Goal: Information Seeking & Learning: Learn about a topic

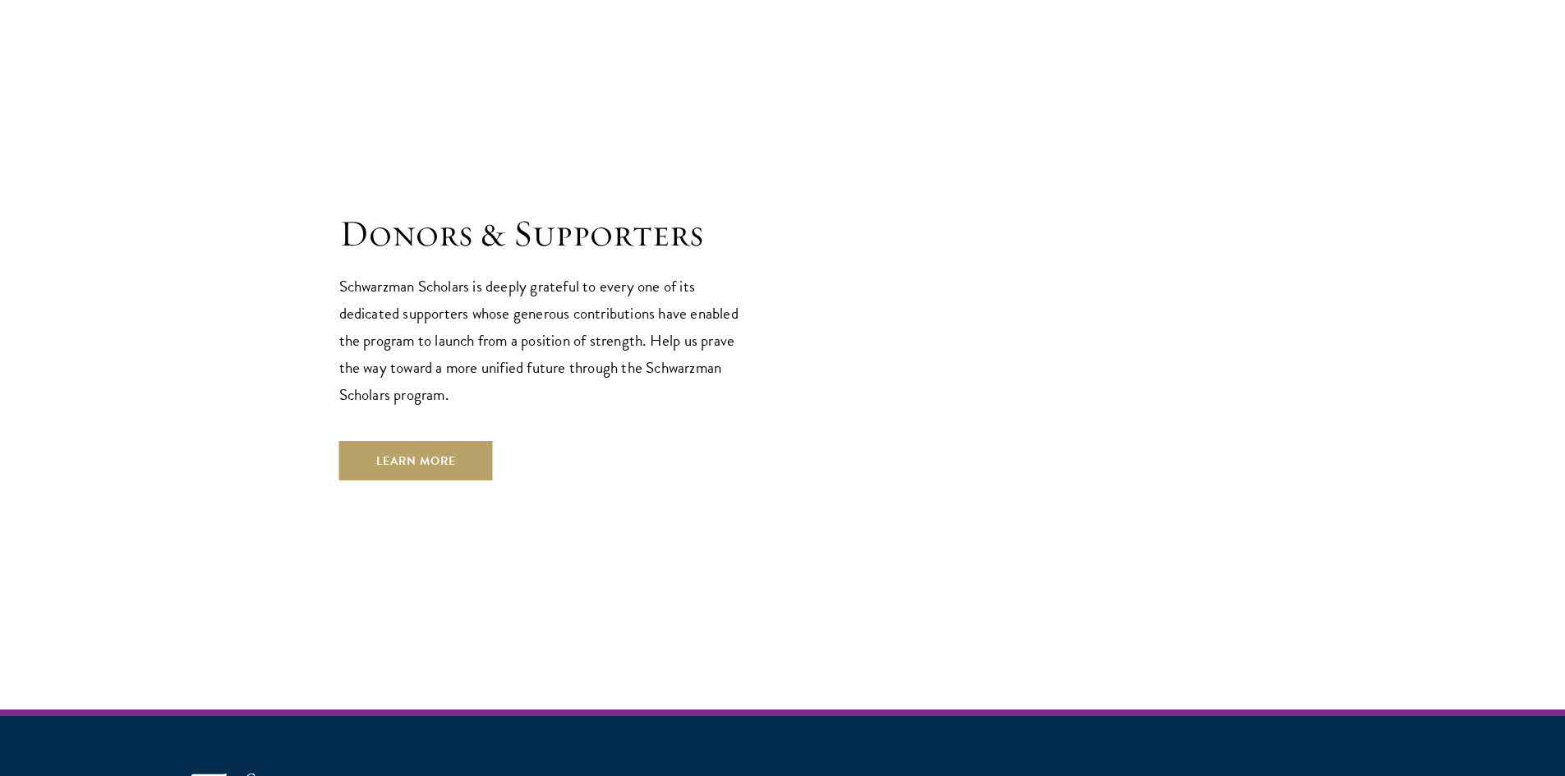
scroll to position [4727, 0]
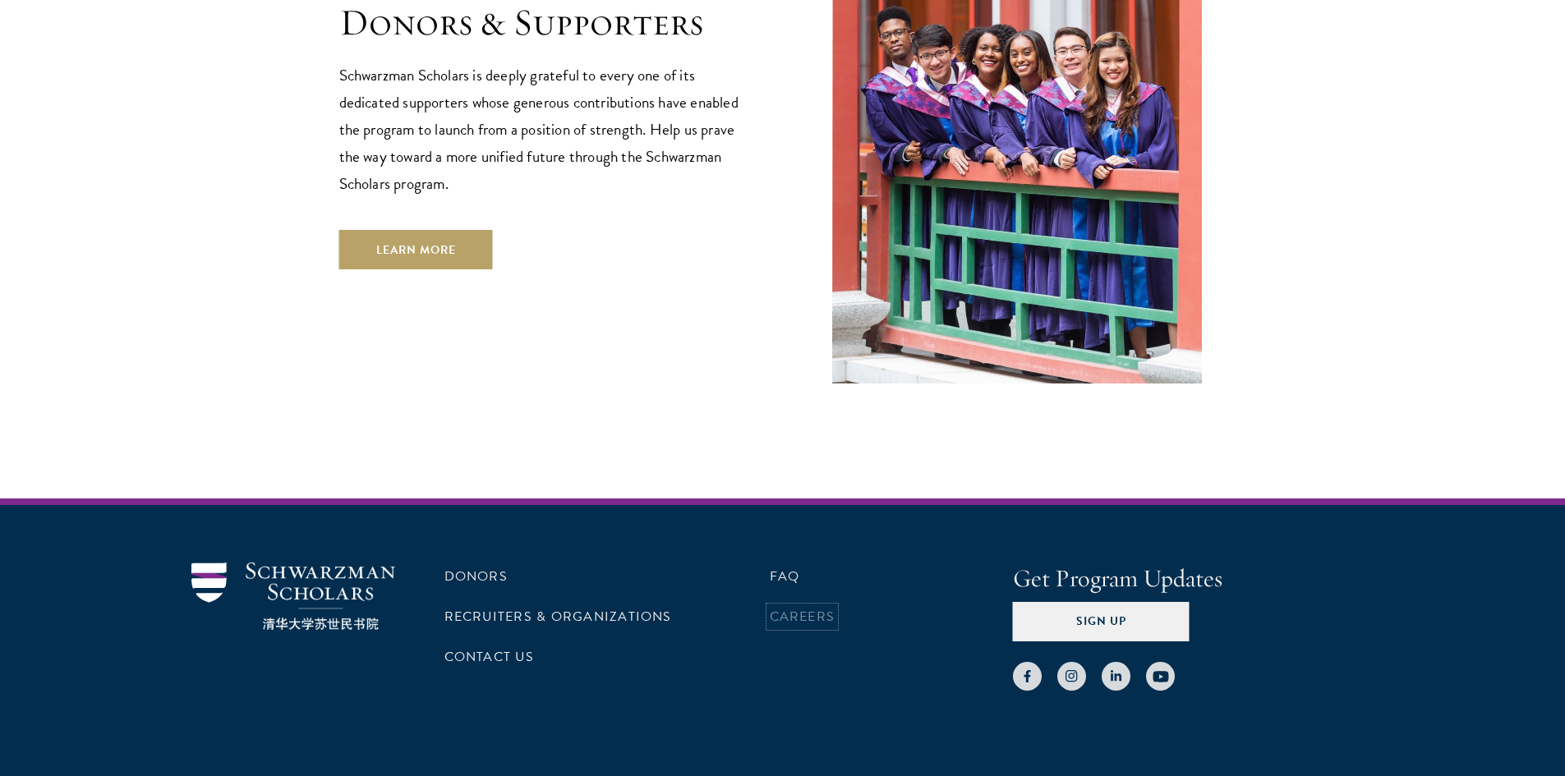
click at [803, 607] on link "Careers" at bounding box center [803, 617] width 66 height 20
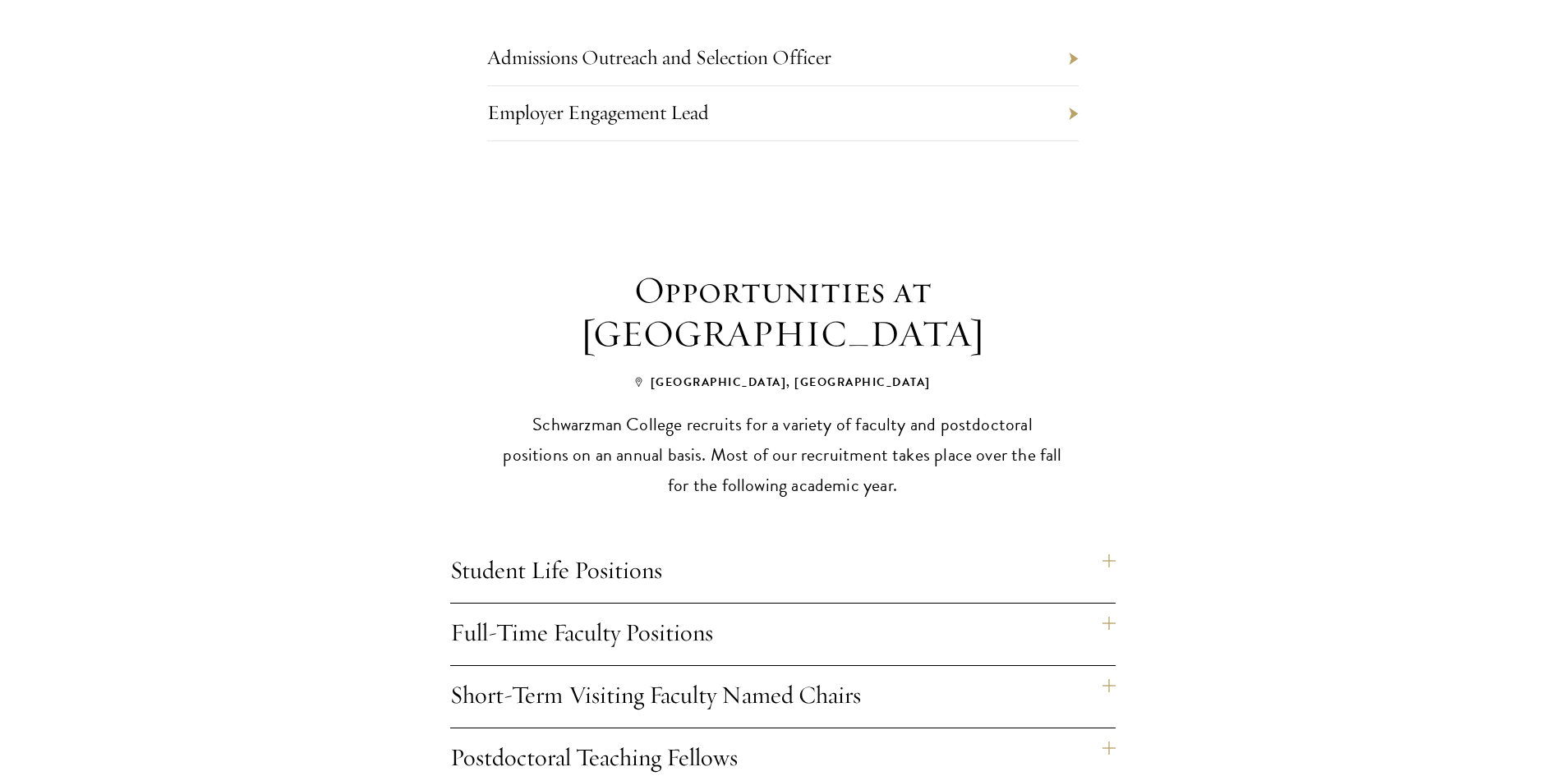
scroll to position [1314, 0]
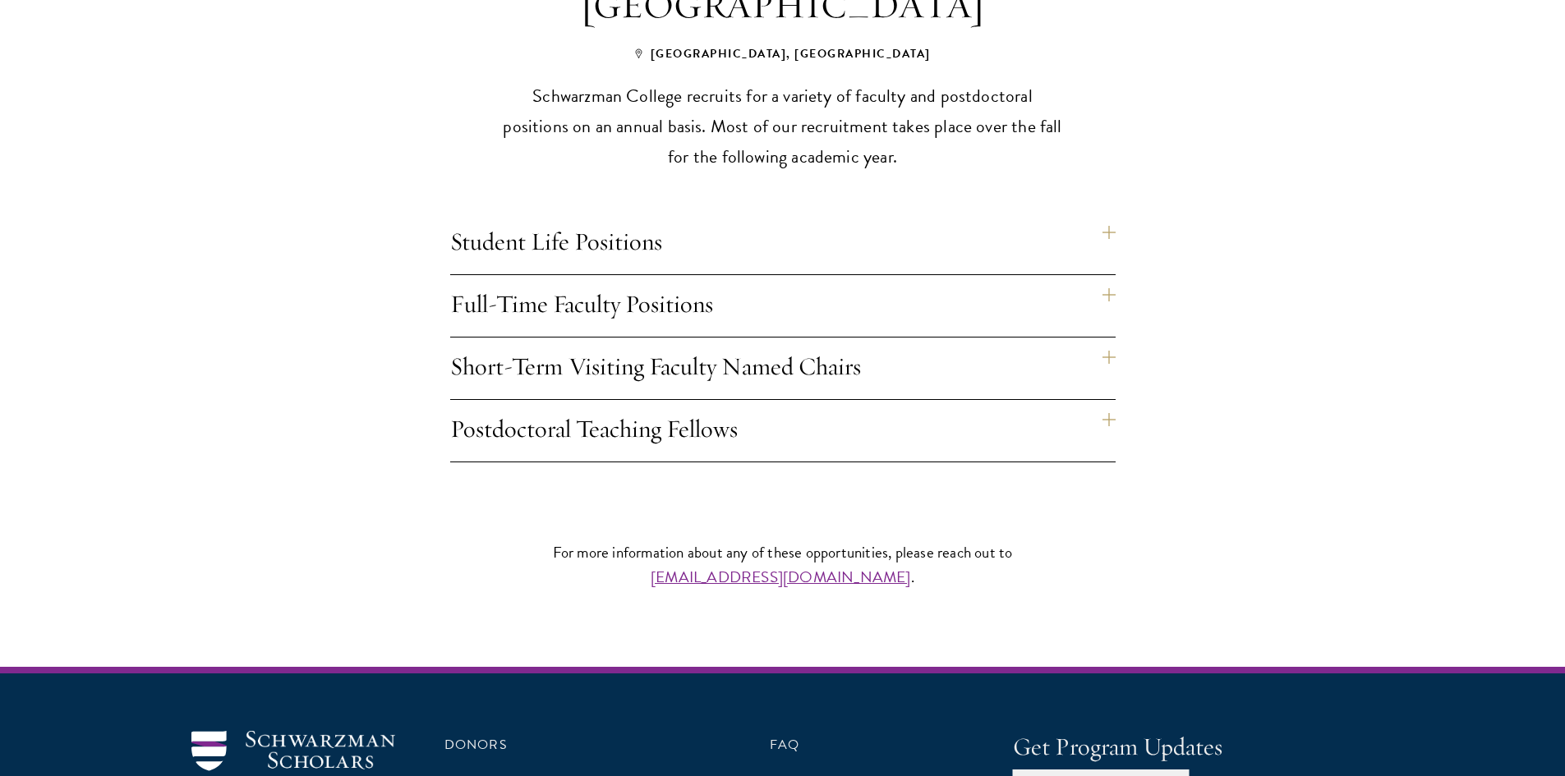
click at [1116, 339] on div "Opportunities at Schwarzman College Beijing, China Schwarzman College recruits …" at bounding box center [782, 201] width 887 height 522
click at [1102, 338] on h4 "Short-Term Visiting Faculty Named Chairs" at bounding box center [782, 369] width 665 height 62
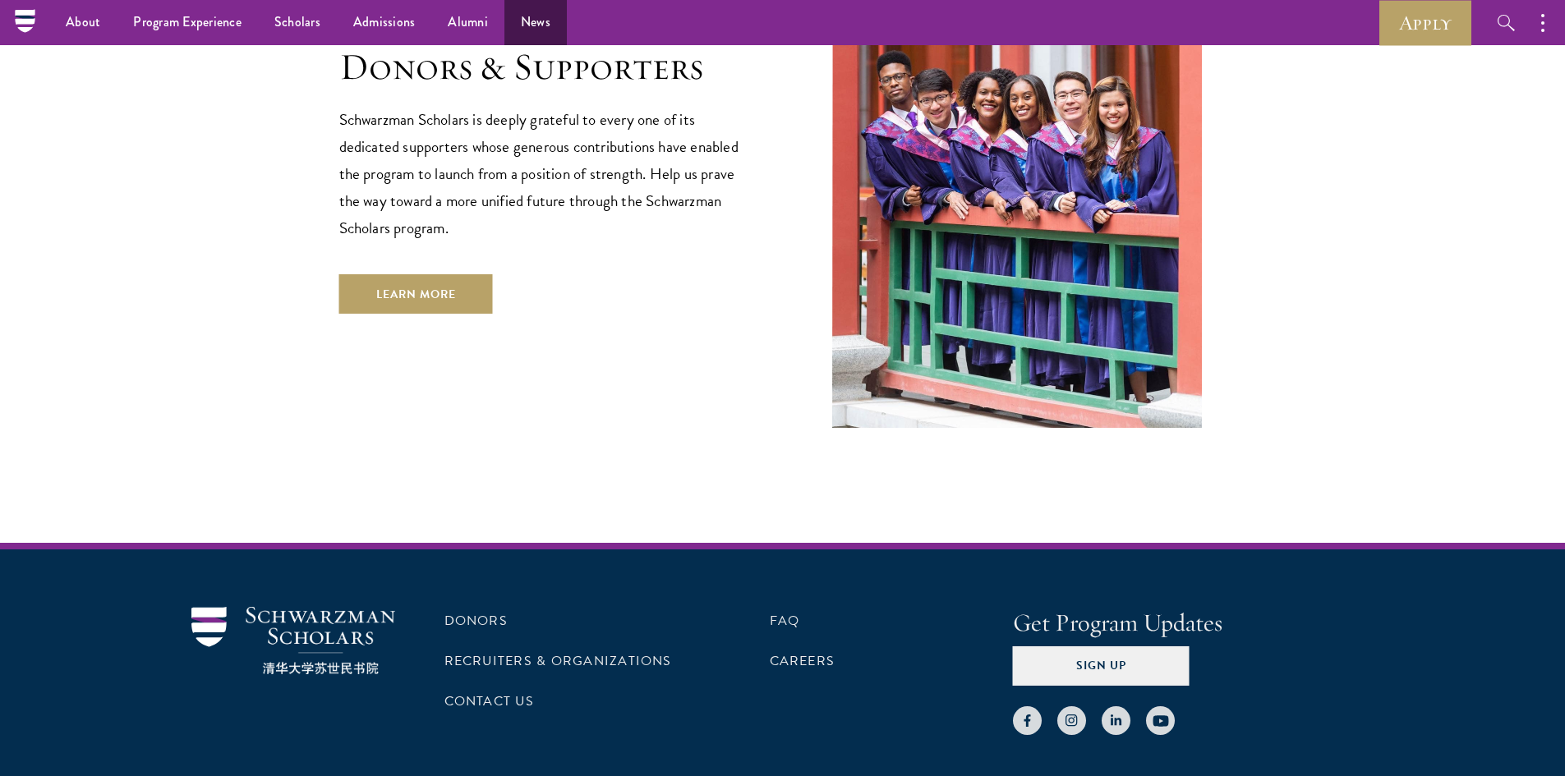
scroll to position [4645, 0]
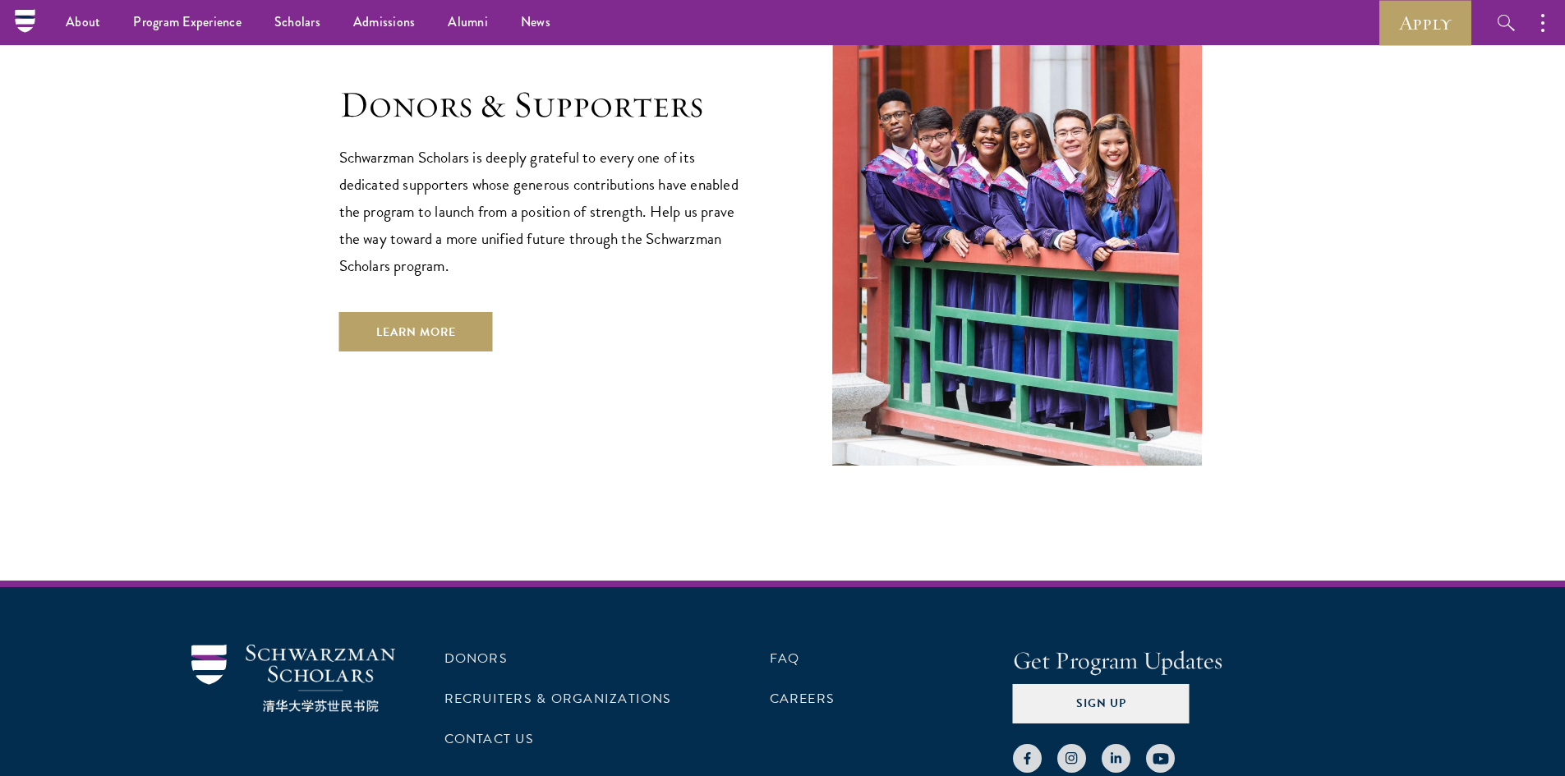
click at [1313, 375] on section "Donors & Supporters Schwarzman Scholars is deeply grateful to every one of its …" at bounding box center [782, 217] width 1565 height 498
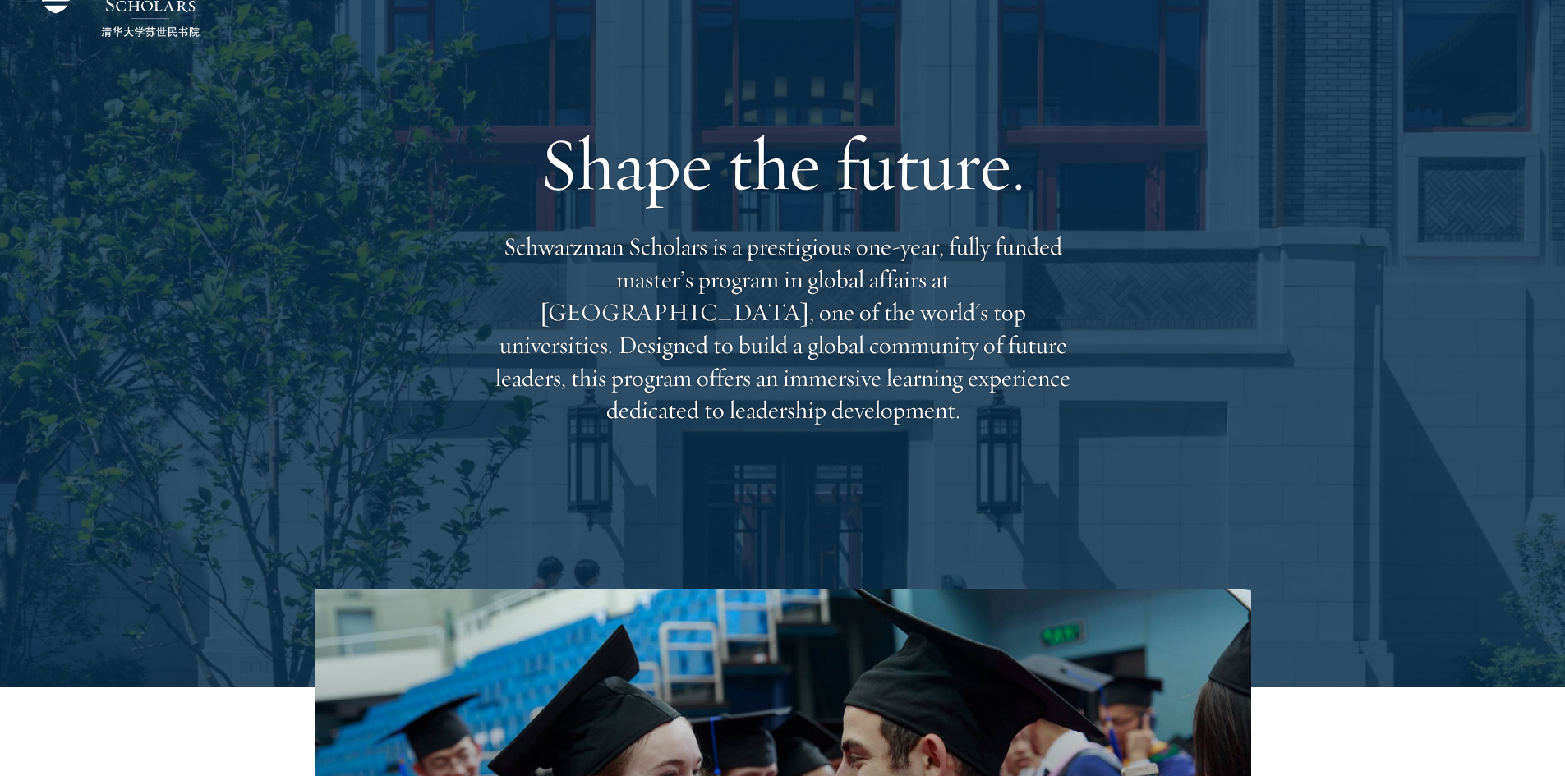
scroll to position [246, 0]
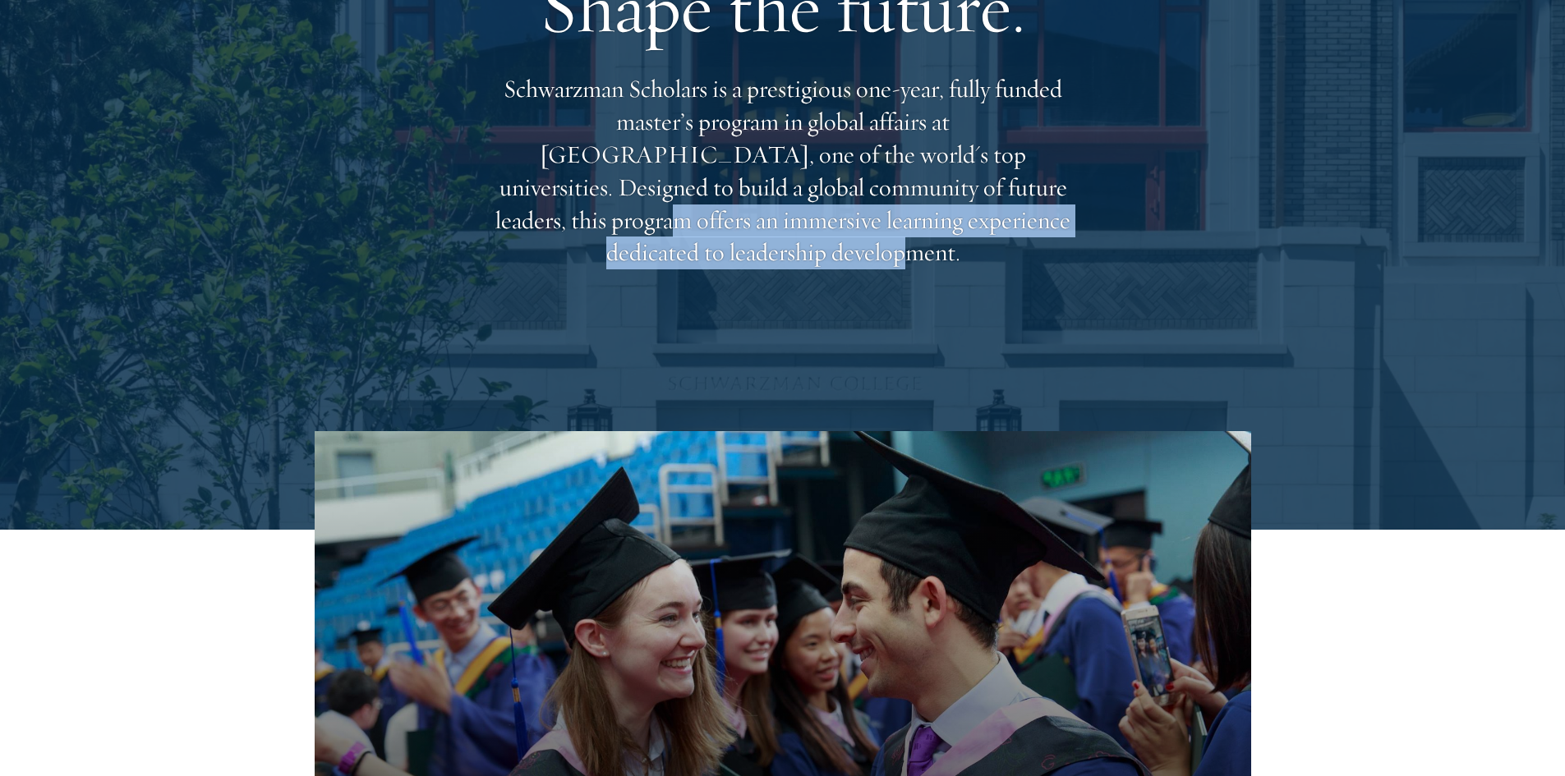
drag, startPoint x: 964, startPoint y: 253, endPoint x: 821, endPoint y: 191, distance: 155.6
click at [824, 192] on div "Shape the future. Schwarzman Scholars is a prestigious one-year, fully funded m…" at bounding box center [782, 114] width 591 height 473
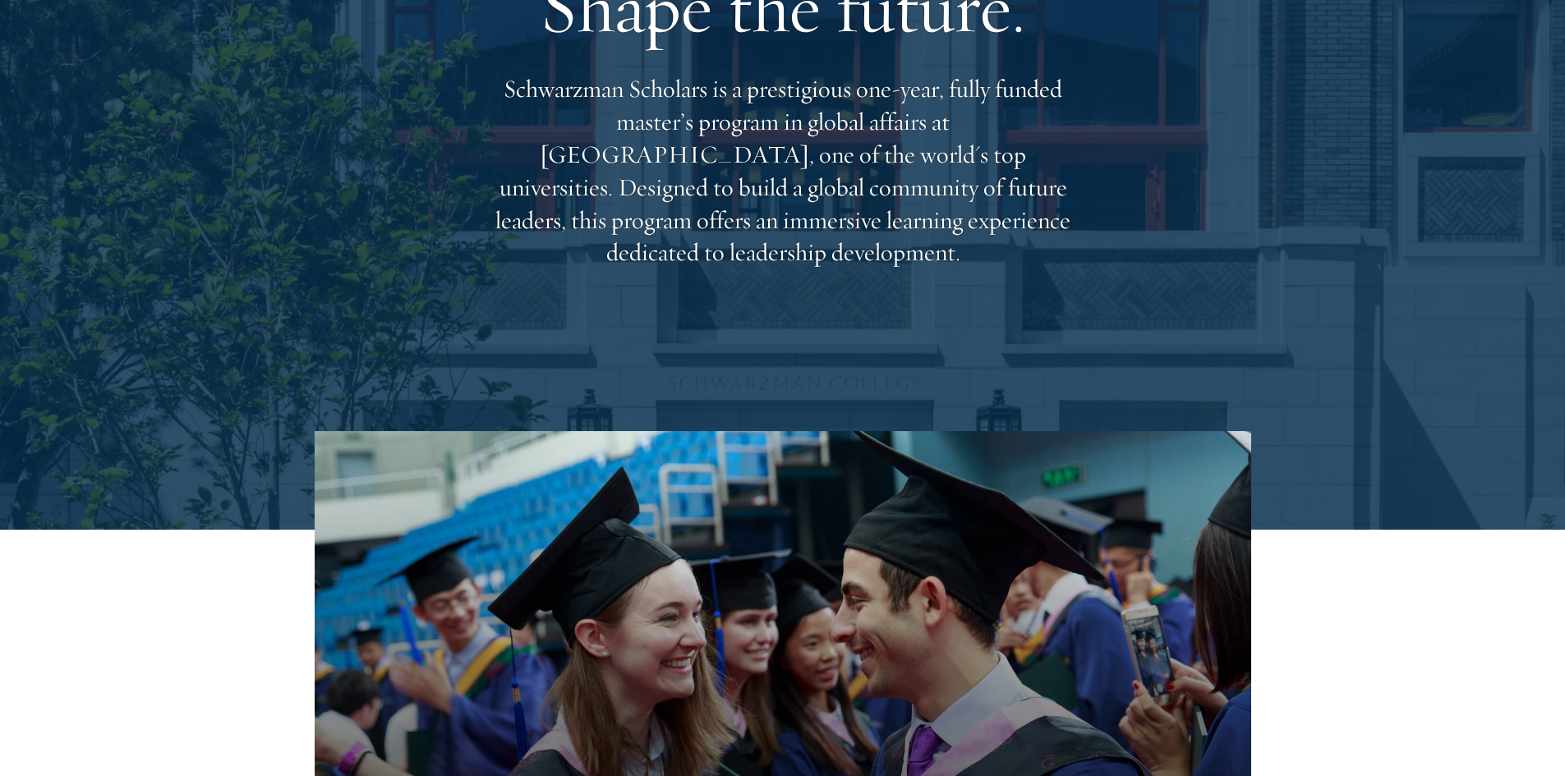
click at [819, 191] on p "Schwarzman Scholars is a prestigious one-year, fully funded master’s program in…" at bounding box center [782, 171] width 591 height 196
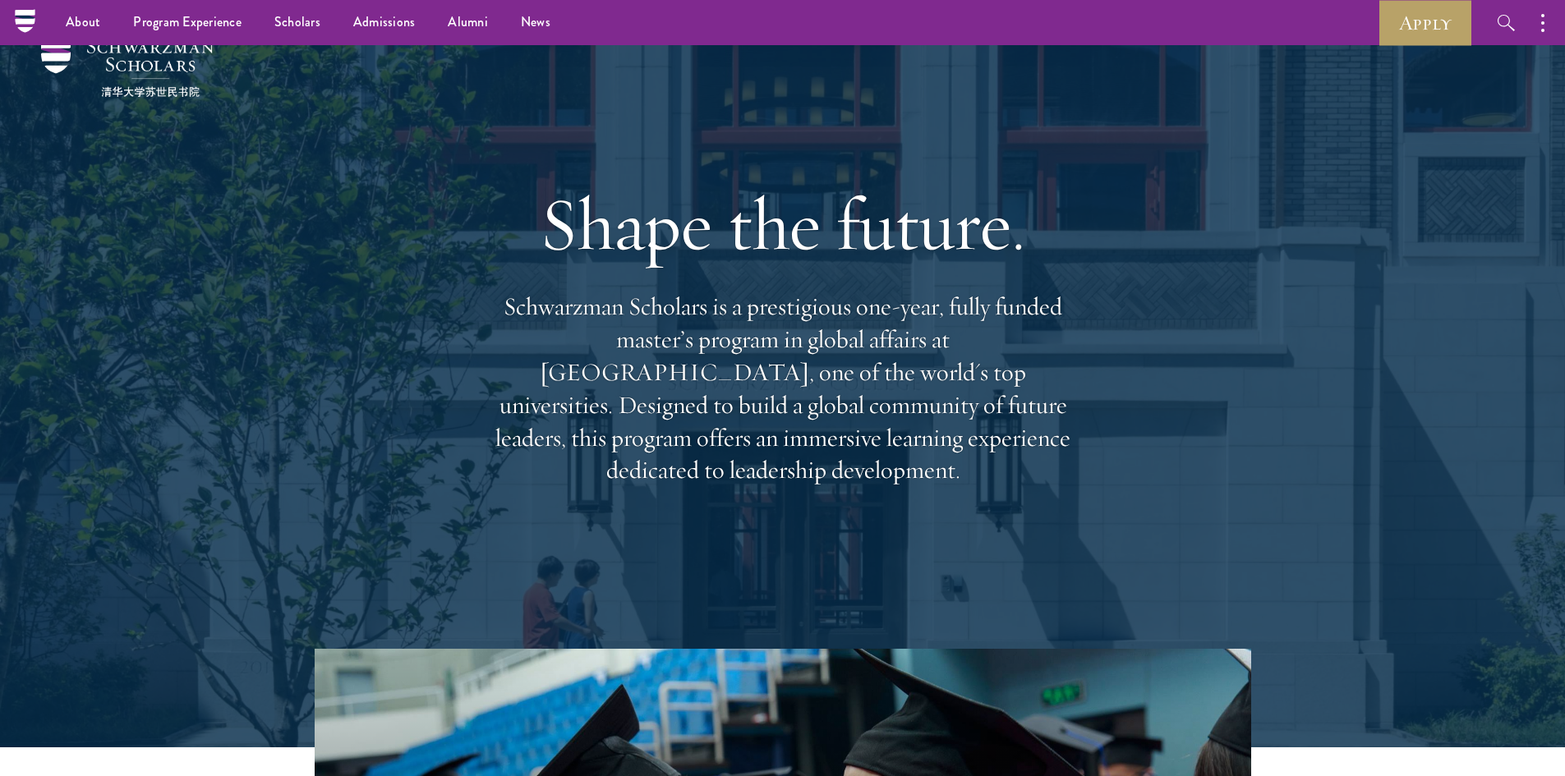
scroll to position [0, 0]
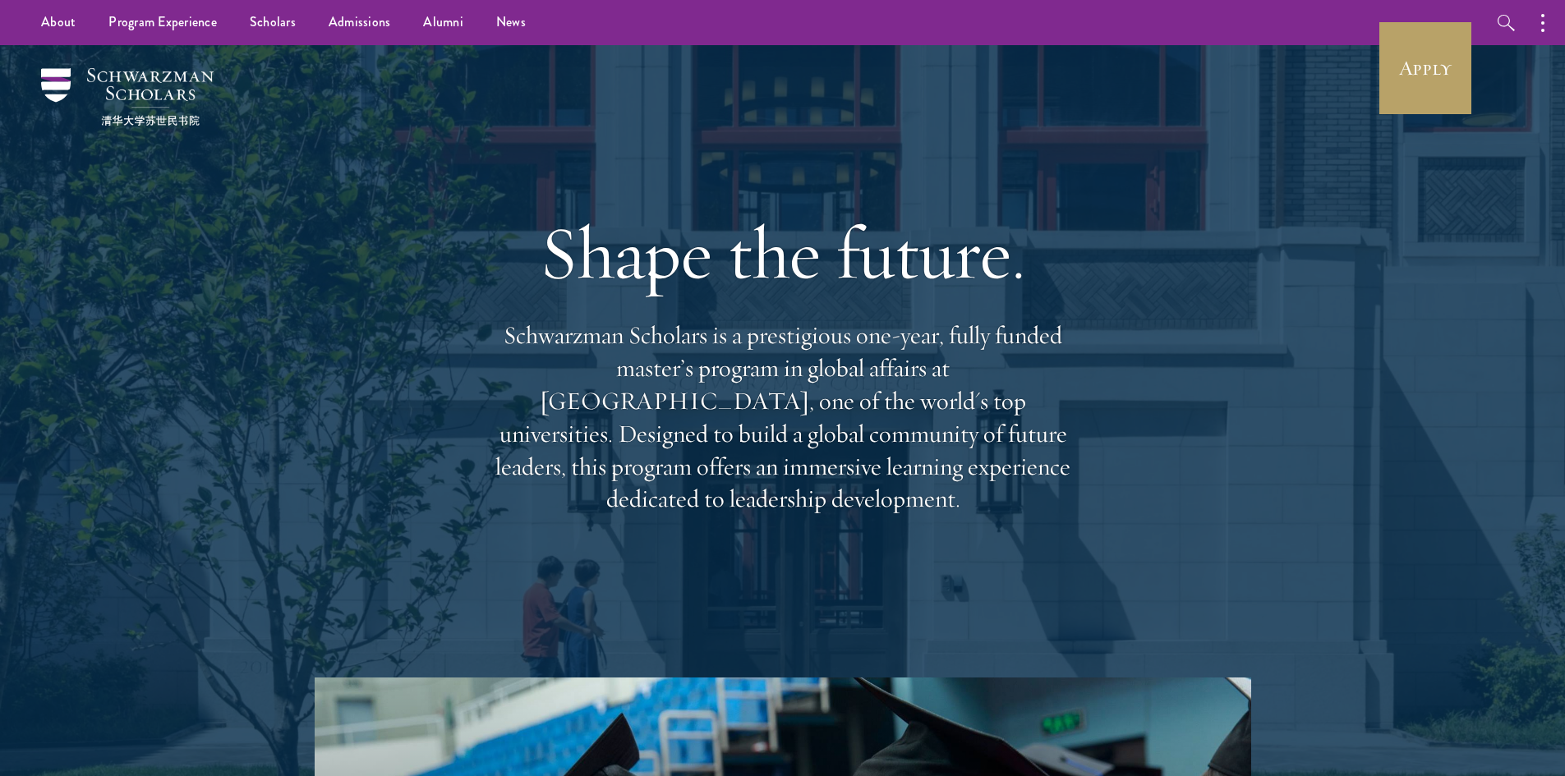
drag, startPoint x: 555, startPoint y: 231, endPoint x: 1065, endPoint y: 513, distance: 582.0
click at [1065, 513] on div "Shape the future. Schwarzman Scholars is a prestigious one-year, fully funded m…" at bounding box center [782, 361] width 591 height 473
click at [1057, 492] on p "Schwarzman Scholars is a prestigious one-year, fully funded master’s program in…" at bounding box center [782, 418] width 591 height 196
drag, startPoint x: 1061, startPoint y: 495, endPoint x: 508, endPoint y: 246, distance: 607.4
click at [508, 246] on div "Shape the future. Schwarzman Scholars is a prestigious one-year, fully funded m…" at bounding box center [782, 361] width 591 height 473
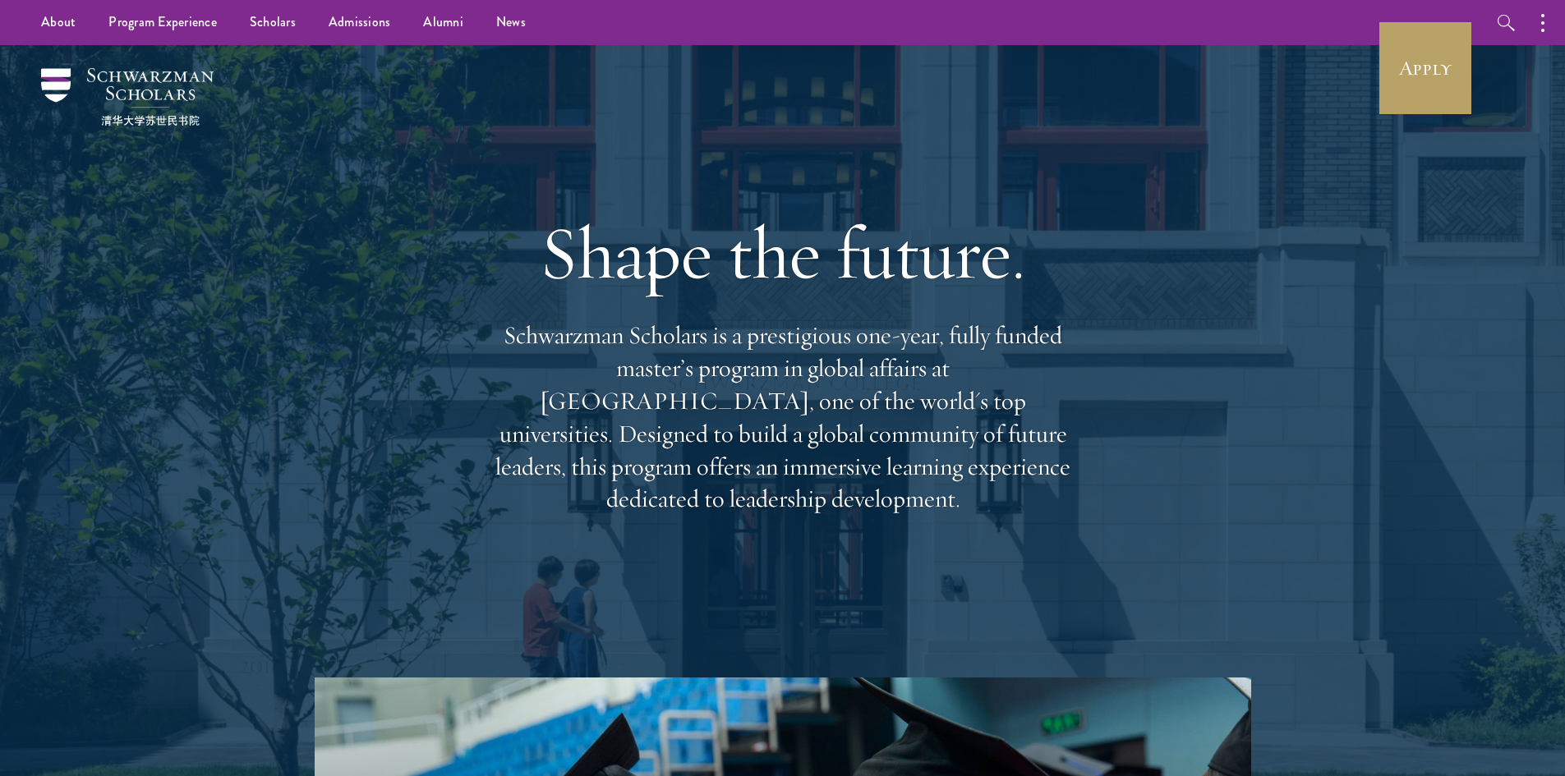
click at [553, 257] on h1 "Shape the future." at bounding box center [782, 253] width 591 height 92
drag, startPoint x: 553, startPoint y: 257, endPoint x: 567, endPoint y: 267, distance: 17.1
click at [567, 267] on h1 "Shape the future." at bounding box center [782, 253] width 591 height 92
click at [571, 270] on h1 "Shape the future." at bounding box center [782, 253] width 591 height 92
drag, startPoint x: 548, startPoint y: 262, endPoint x: 1086, endPoint y: 473, distance: 578.0
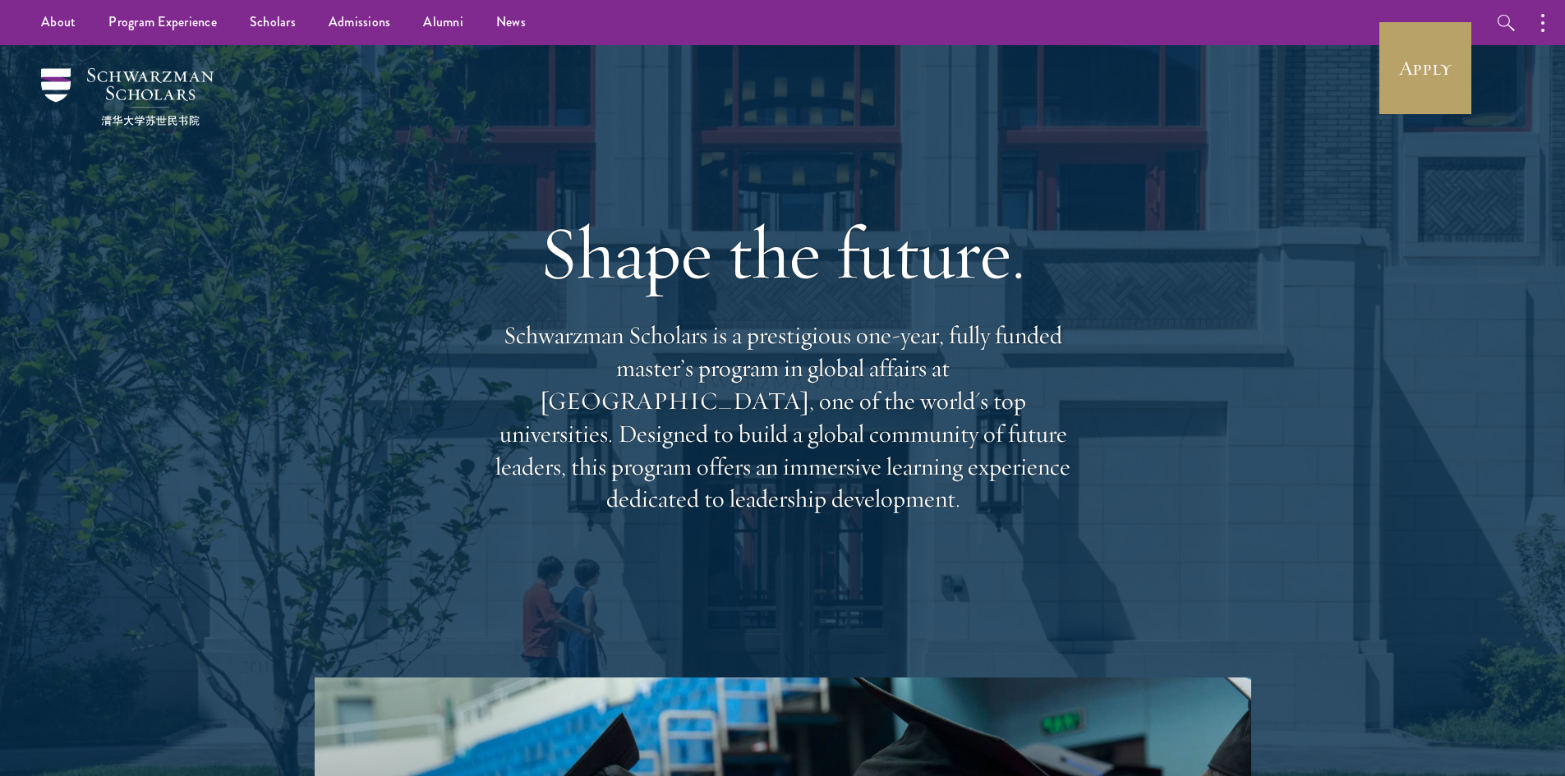
click at [1086, 472] on div "Shape the future. Schwarzman Scholars is a prestigious one-year, fully funded m…" at bounding box center [782, 361] width 1183 height 633
click at [1087, 473] on div "Shape the future. Schwarzman Scholars is a prestigious one-year, fully funded m…" at bounding box center [782, 361] width 1183 height 633
drag, startPoint x: 925, startPoint y: 486, endPoint x: 1013, endPoint y: 509, distance: 90.9
click at [1008, 509] on div "Shape the future. Schwarzman Scholars is a prestigious one-year, fully funded m…" at bounding box center [782, 361] width 591 height 473
click at [1033, 485] on p "Schwarzman Scholars is a prestigious one-year, fully funded master’s program in…" at bounding box center [782, 418] width 591 height 196
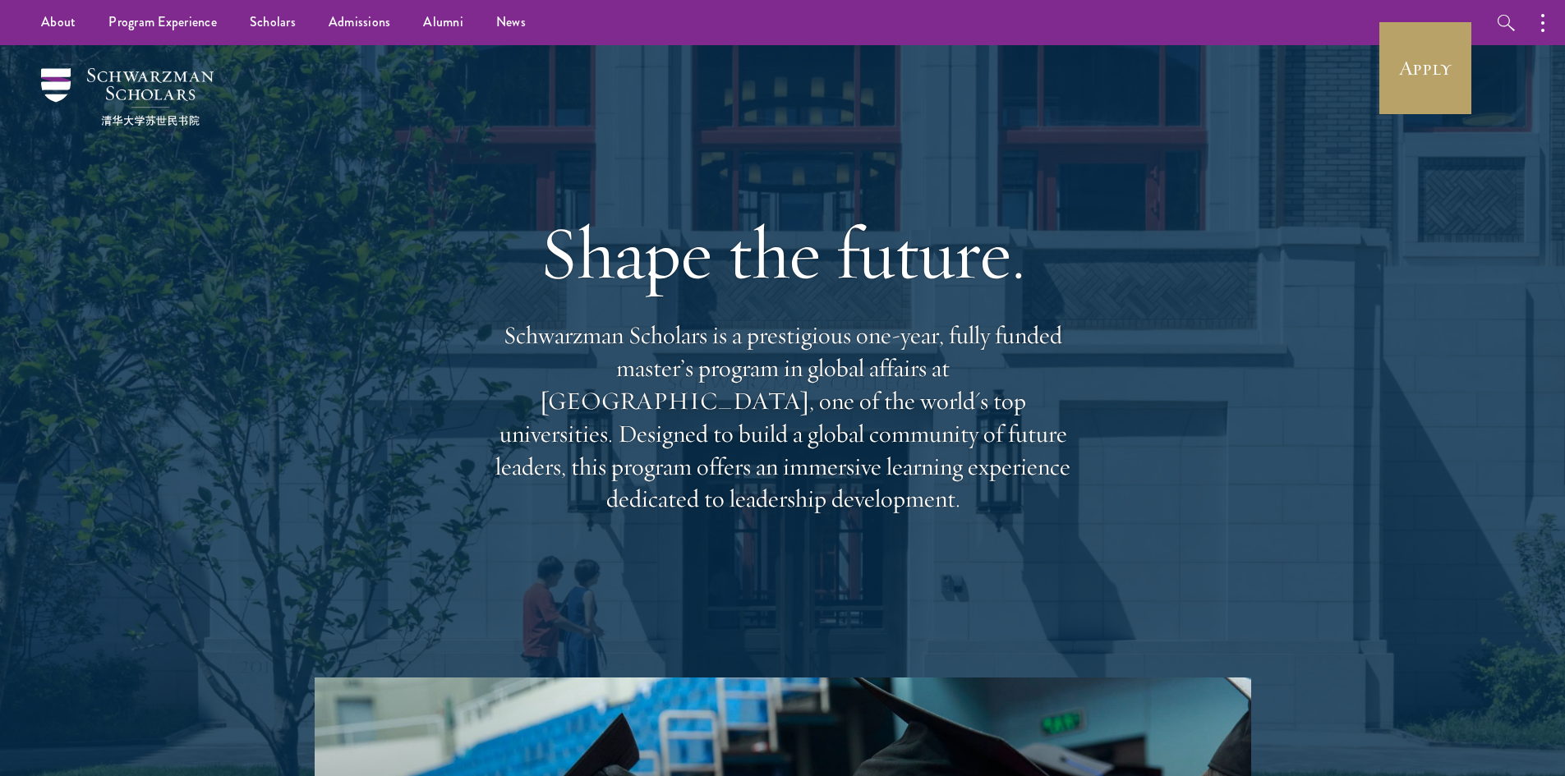
drag, startPoint x: 1059, startPoint y: 490, endPoint x: 653, endPoint y: 260, distance: 466.4
click at [653, 260] on div "Shape the future. Schwarzman Scholars is a prestigious one-year, fully funded m…" at bounding box center [782, 361] width 591 height 473
click at [653, 260] on h1 "Shape the future." at bounding box center [782, 253] width 591 height 92
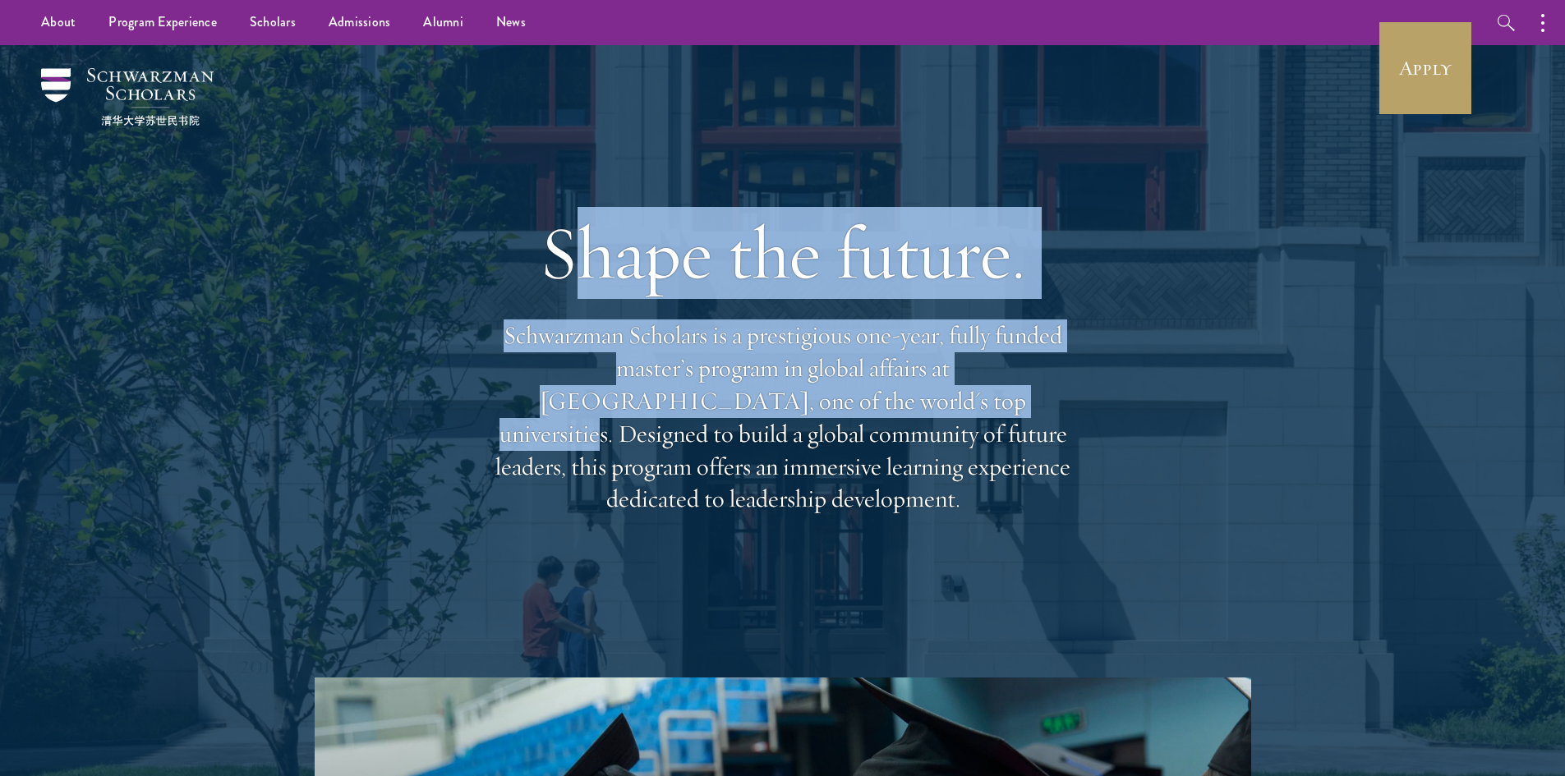
drag, startPoint x: 581, startPoint y: 237, endPoint x: 770, endPoint y: 403, distance: 250.9
click at [770, 403] on div "Shape the future. Schwarzman Scholars is a prestigious one-year, fully funded m…" at bounding box center [782, 361] width 591 height 473
click at [770, 403] on p "Schwarzman Scholars is a prestigious one-year, fully funded master’s program in…" at bounding box center [782, 418] width 591 height 196
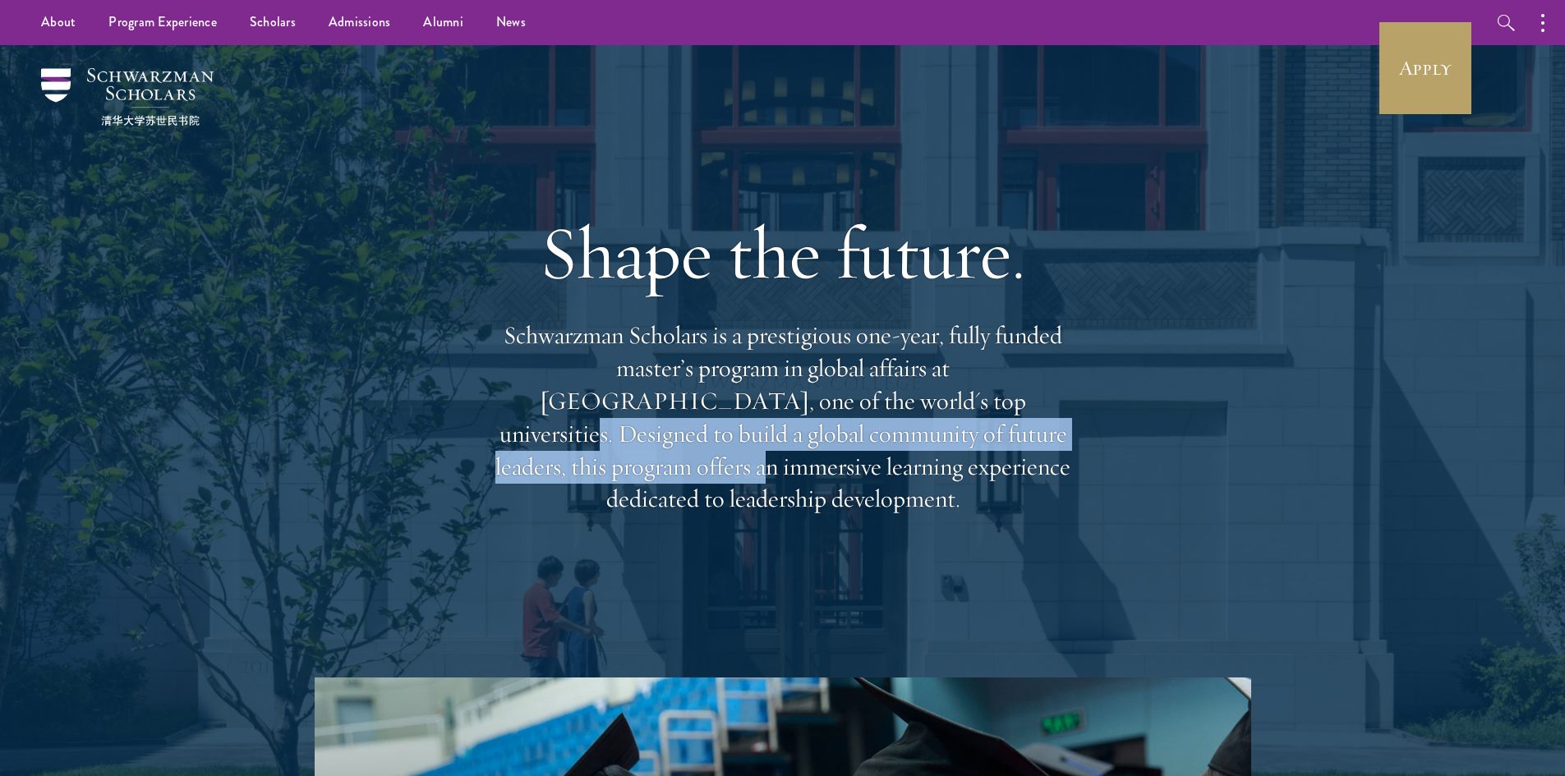
drag, startPoint x: 770, startPoint y: 403, endPoint x: 978, endPoint y: 440, distance: 212.0
click at [950, 447] on p "Schwarzman Scholars is a prestigious one-year, fully funded master’s program in…" at bounding box center [782, 418] width 591 height 196
click at [1074, 434] on p "Schwarzman Scholars is a prestigious one-year, fully funded master’s program in…" at bounding box center [782, 418] width 591 height 196
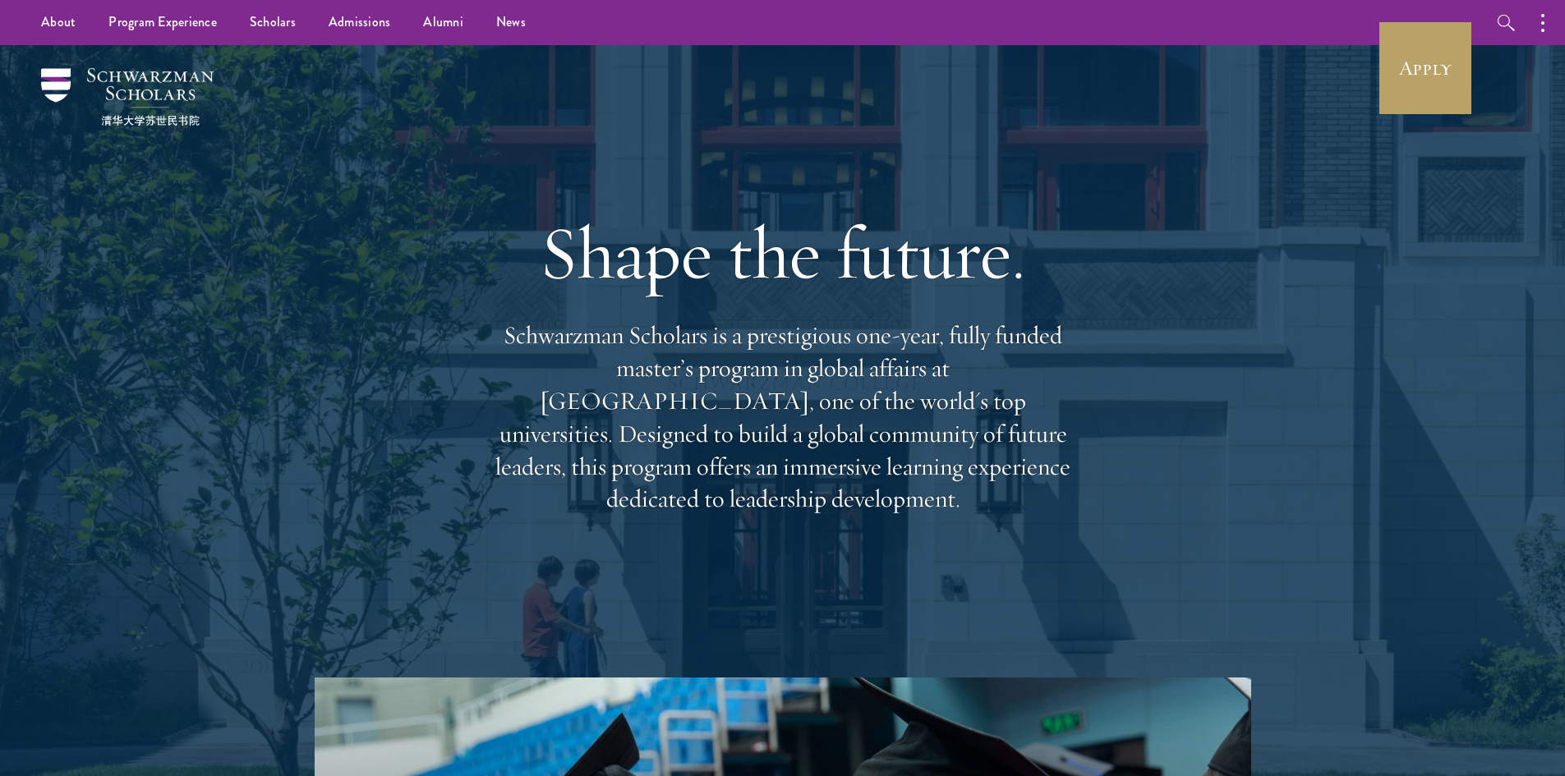
click at [1076, 458] on p "Schwarzman Scholars is a prestigious one-year, fully funded master’s program in…" at bounding box center [782, 418] width 591 height 196
drag, startPoint x: 1072, startPoint y: 481, endPoint x: 783, endPoint y: 223, distance: 387.5
click at [783, 223] on div "Shape the future. Schwarzman Scholars is a prestigious one-year, fully funded m…" at bounding box center [782, 361] width 591 height 473
click at [783, 223] on h1 "Shape the future." at bounding box center [782, 253] width 591 height 92
click at [807, 416] on p "Schwarzman Scholars is a prestigious one-year, fully funded master’s program in…" at bounding box center [782, 418] width 591 height 196
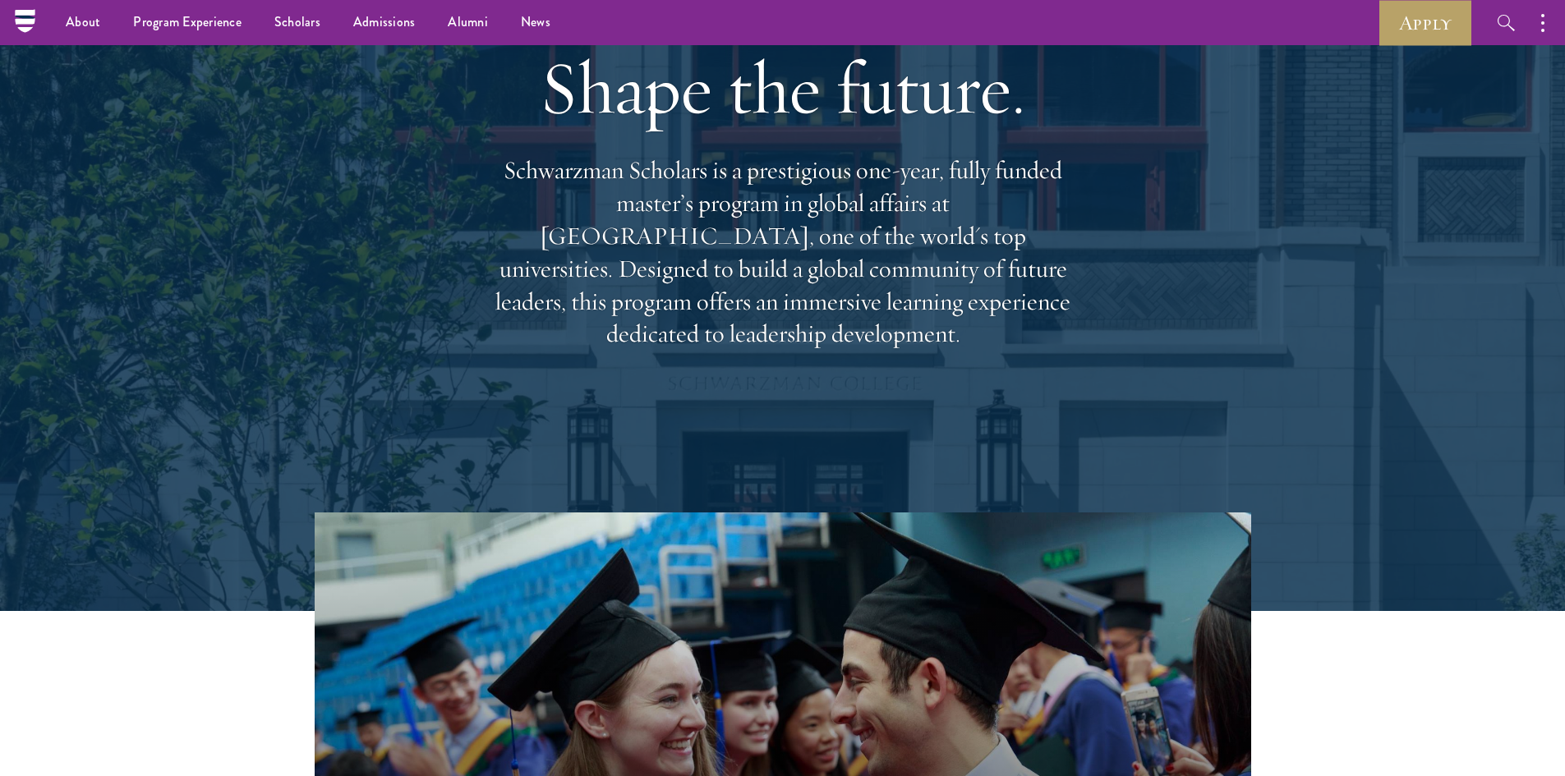
scroll to position [164, 0]
click at [1402, 34] on link "Apply" at bounding box center [1425, 22] width 92 height 45
